Goal: Task Accomplishment & Management: Complete application form

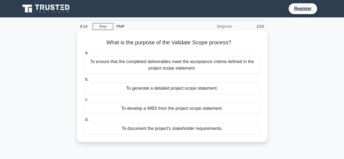
click at [141, 68] on div "To ensure that the completed deliverables meet the acceptance criteria defined …" at bounding box center [172, 65] width 176 height 18
click at [84, 55] on input "a. To ensure that the completed deliverables meet the acceptance criteria defin…" at bounding box center [84, 53] width 0 height 4
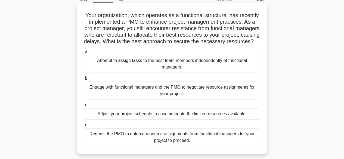
scroll to position [54, 0]
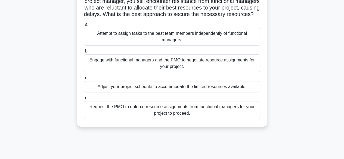
click at [132, 70] on div "Engage with functional managers and the PMO to negotiate resource assignments f…" at bounding box center [172, 63] width 176 height 18
click at [84, 53] on input "b. Engage with functional managers and the PMO to negotiate resource assignment…" at bounding box center [84, 51] width 0 height 4
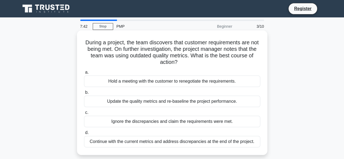
scroll to position [27, 0]
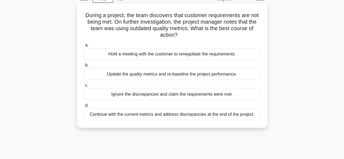
click at [137, 75] on div "Update the quality metrics and re-baseline the project performance." at bounding box center [172, 73] width 176 height 11
click at [84, 67] on input "b. Update the quality metrics and re-baseline the project performance." at bounding box center [84, 66] width 0 height 4
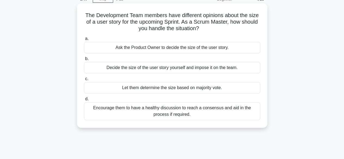
click at [157, 110] on div "Encourage them to have a healthy discussion to reach a consensus and aid in the…" at bounding box center [172, 111] width 176 height 18
click at [84, 101] on input "d. Encourage them to have a healthy discussion to reach a consensus and aid in …" at bounding box center [84, 99] width 0 height 4
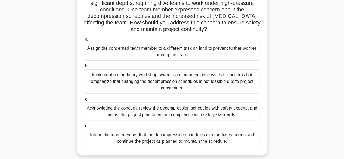
scroll to position [54, 0]
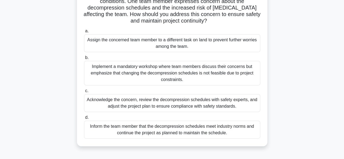
click at [160, 105] on div "Acknowledge the concern, review the decompression schedules with safety experts…" at bounding box center [172, 103] width 176 height 18
click at [84, 93] on input "c. Acknowledge the concern, review the decompression schedules with safety expe…" at bounding box center [84, 91] width 0 height 4
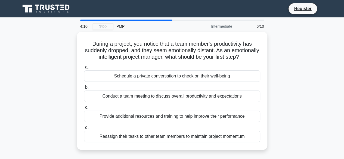
scroll to position [27, 0]
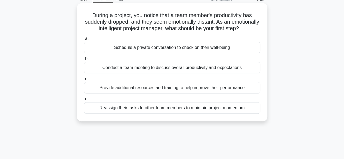
click at [160, 53] on div "Schedule a private conversation to check on their well-being" at bounding box center [172, 47] width 176 height 11
click at [84, 40] on input "a. Schedule a private conversation to check on their well-being" at bounding box center [84, 39] width 0 height 4
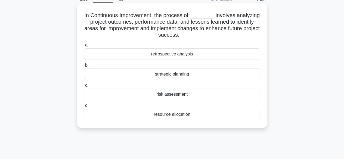
click at [161, 73] on div "strategic planning" at bounding box center [172, 73] width 176 height 11
click at [84, 67] on input "b. strategic planning" at bounding box center [84, 66] width 0 height 4
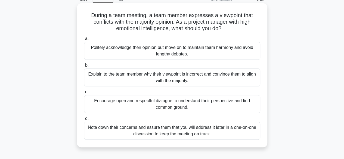
click at [132, 104] on div "Encourage open and respectful dialogue to understand their perspective and find…" at bounding box center [172, 104] width 176 height 18
click at [84, 94] on input "c. Encourage open and respectful dialogue to understand their perspective and f…" at bounding box center [84, 92] width 0 height 4
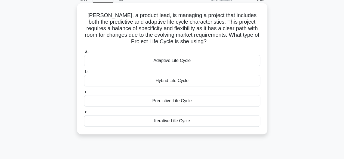
click at [139, 82] on div "Hybrid Life Cycle" at bounding box center [172, 80] width 176 height 11
click at [84, 74] on input "b. Hybrid Life Cycle" at bounding box center [84, 72] width 0 height 4
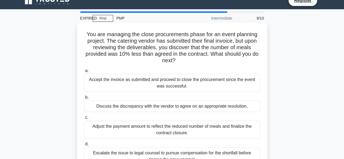
scroll to position [0, 0]
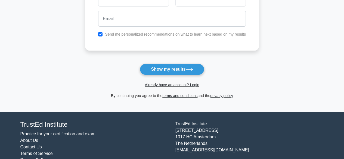
scroll to position [109, 0]
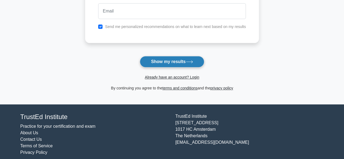
click at [161, 57] on button "Show my results" at bounding box center [172, 61] width 64 height 11
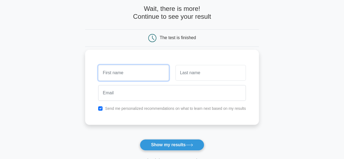
scroll to position [20, 0]
